Goal: Information Seeking & Learning: Learn about a topic

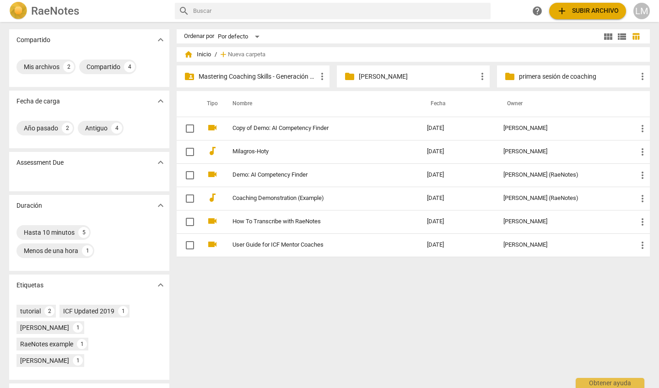
click at [292, 77] on p "Mastering Coaching Skills - Generación 31" at bounding box center [258, 77] width 118 height 10
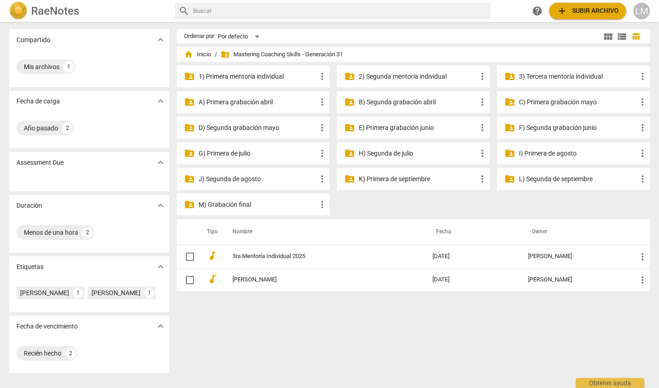
click at [410, 178] on p "K) Primera de septiembre" at bounding box center [418, 179] width 118 height 10
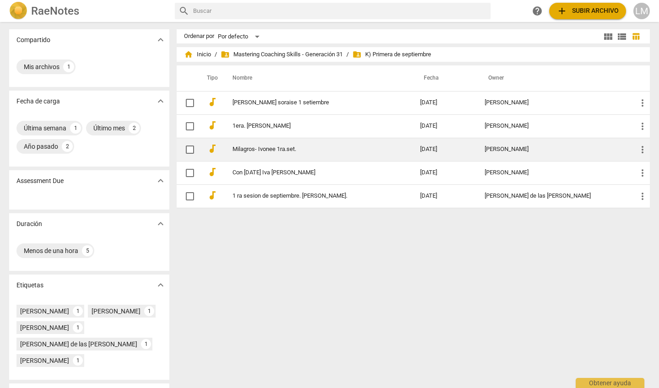
click at [308, 150] on link "Milagros- Ivonee 1ra.set." at bounding box center [309, 149] width 155 height 7
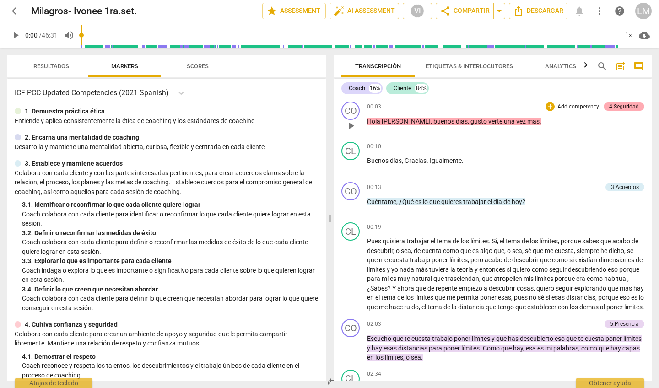
click at [620, 104] on div "4.Seguridad" at bounding box center [624, 107] width 30 height 8
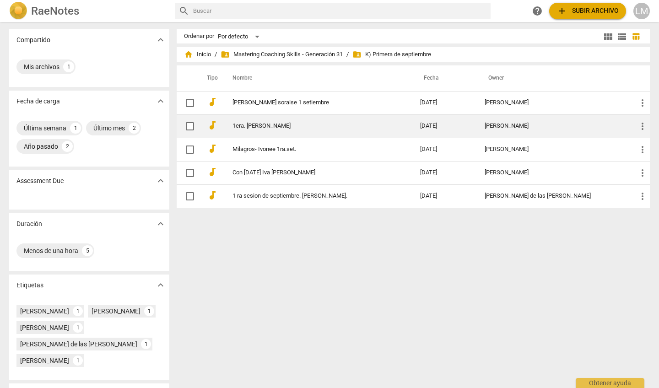
click at [270, 125] on link "1era. [PERSON_NAME]" at bounding box center [309, 126] width 155 height 7
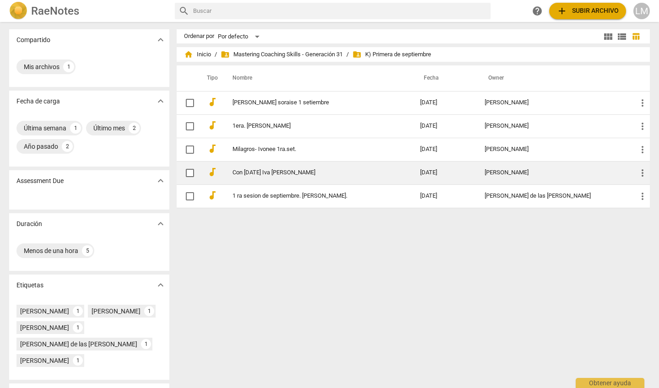
click at [379, 177] on td "Con [DATE] Iva [PERSON_NAME]" at bounding box center [316, 172] width 191 height 23
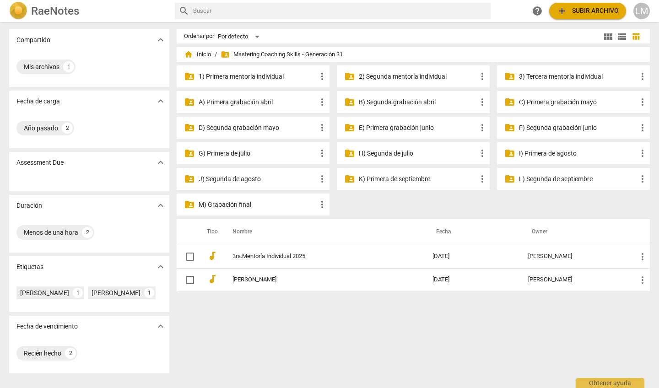
click at [539, 179] on p "L) Segunda de septiembre" at bounding box center [578, 179] width 118 height 10
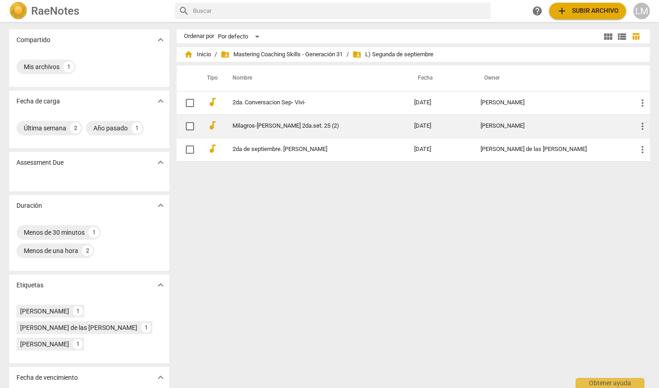
click at [536, 128] on div "[PERSON_NAME]" at bounding box center [552, 126] width 142 height 7
